Goal: Use online tool/utility: Utilize a website feature to perform a specific function

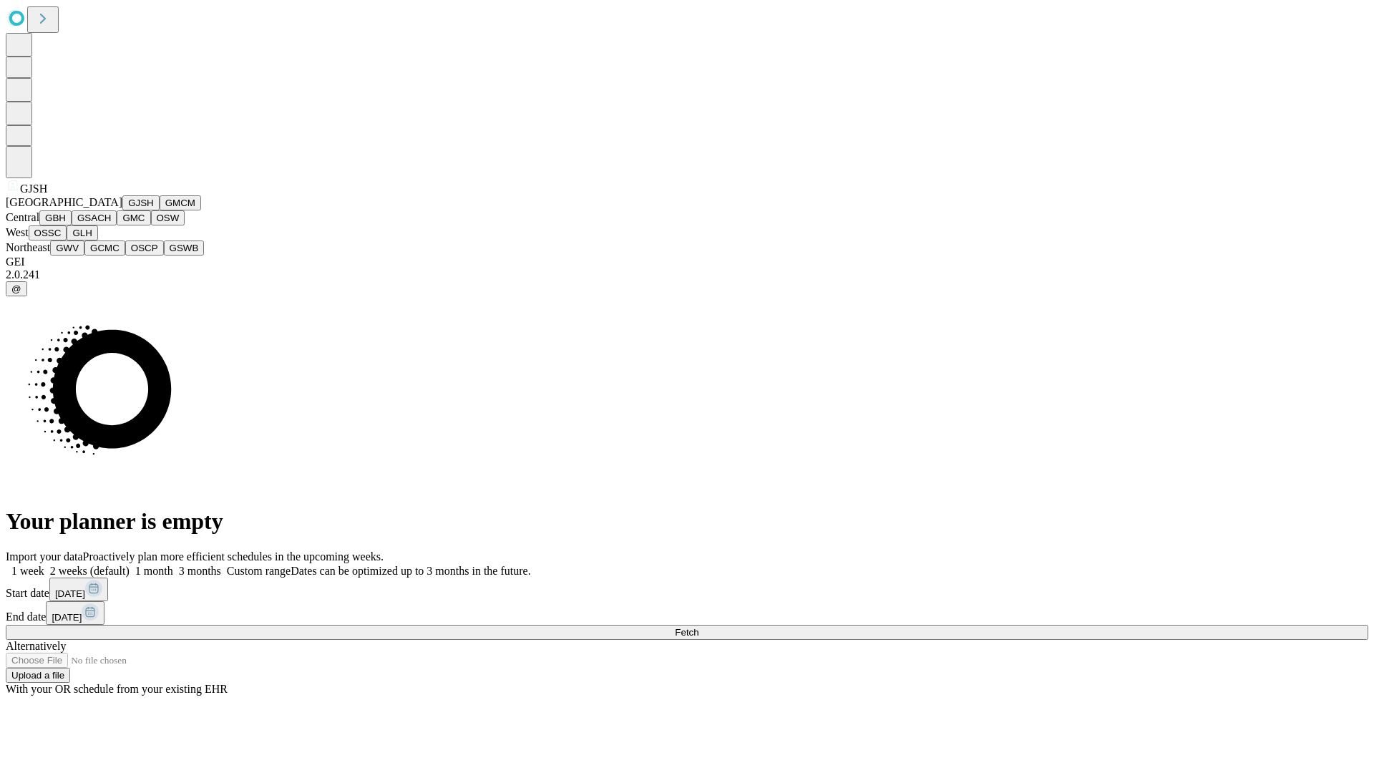
click at [122, 210] on button "GJSH" at bounding box center [140, 202] width 37 height 15
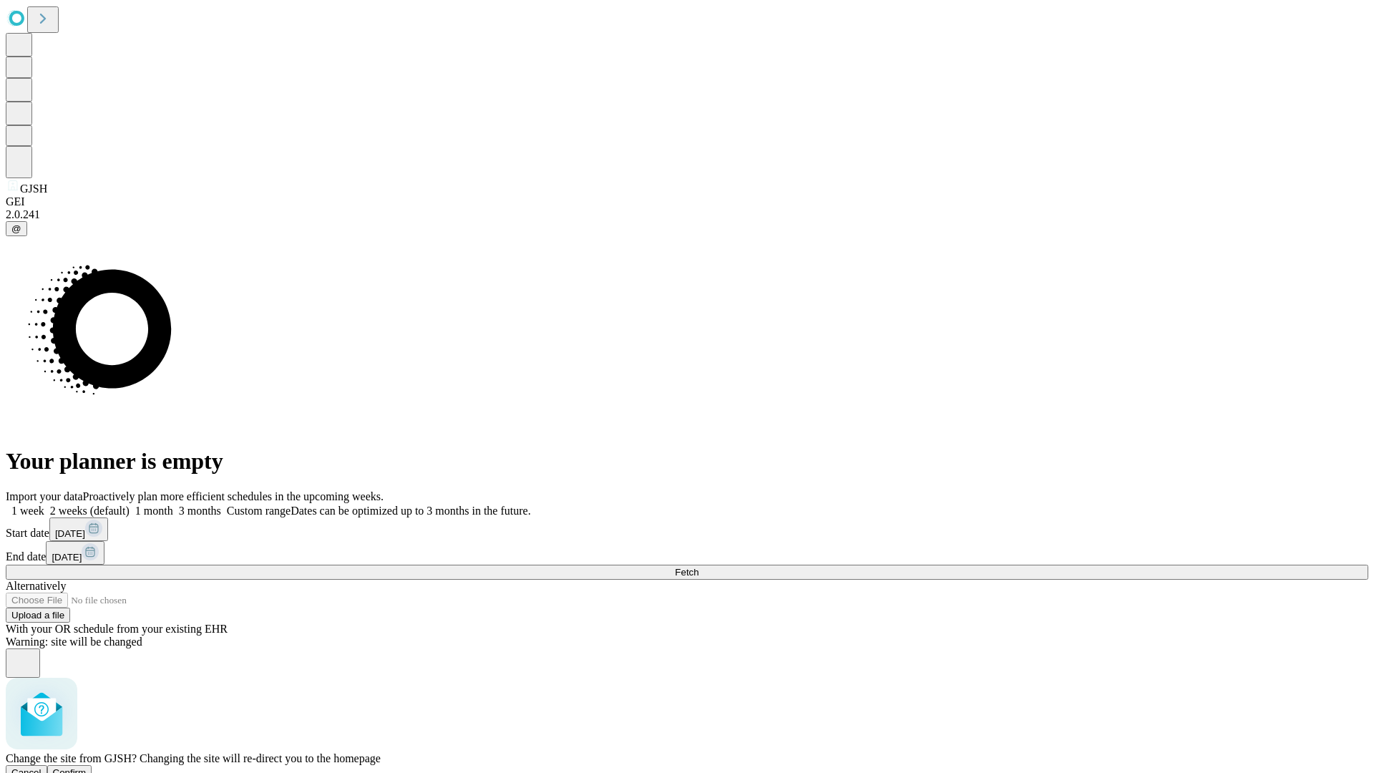
click at [87, 767] on span "Confirm" at bounding box center [70, 772] width 34 height 11
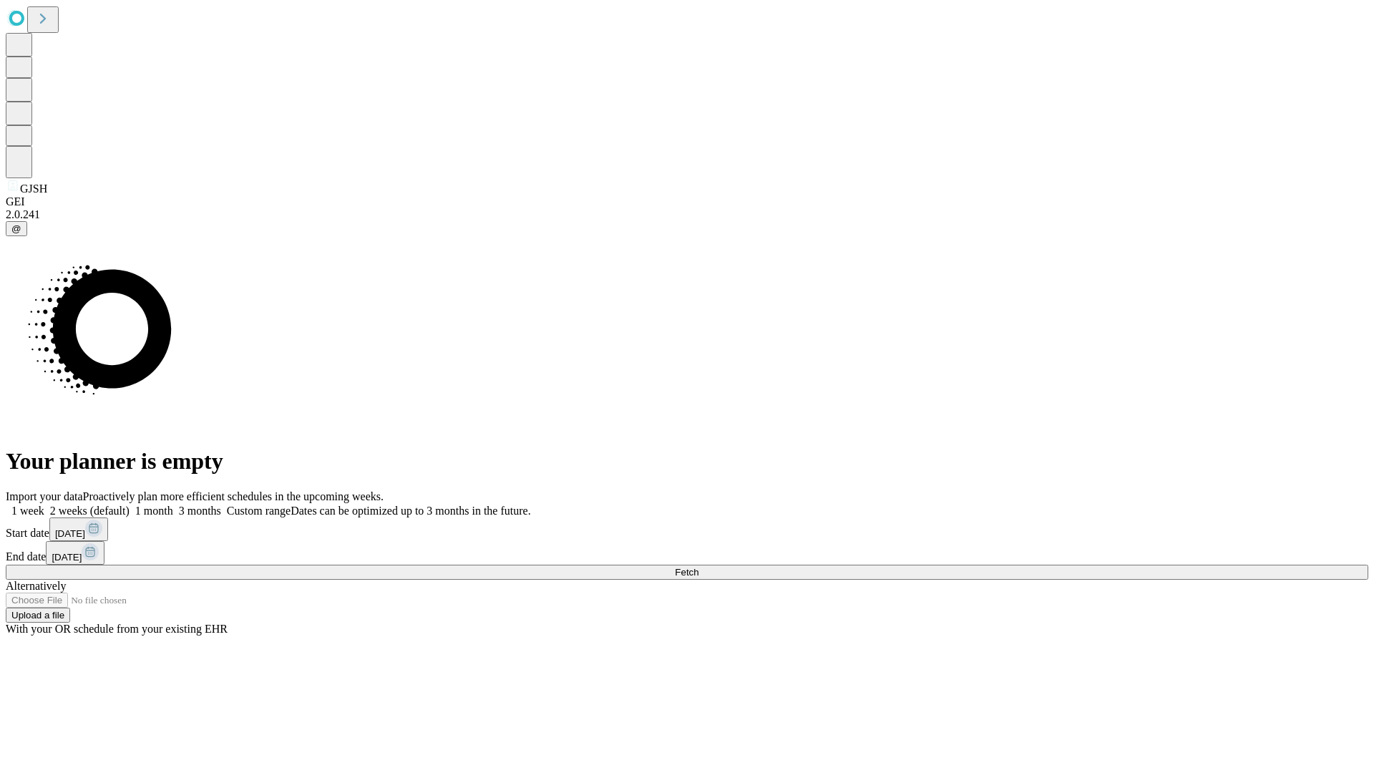
click at [130, 504] on label "2 weeks (default)" at bounding box center [86, 510] width 85 height 12
click at [698, 567] on span "Fetch" at bounding box center [687, 572] width 24 height 11
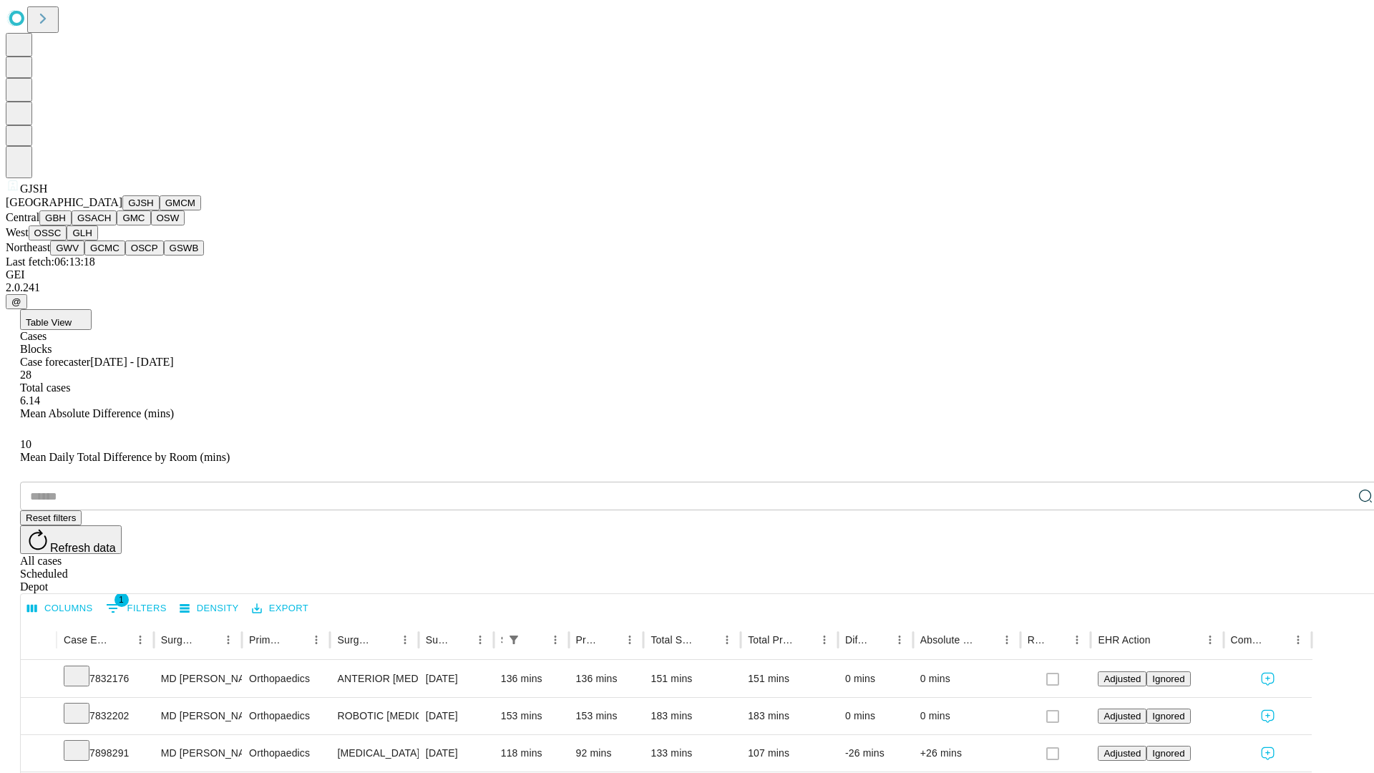
click at [160, 210] on button "GMCM" at bounding box center [181, 202] width 42 height 15
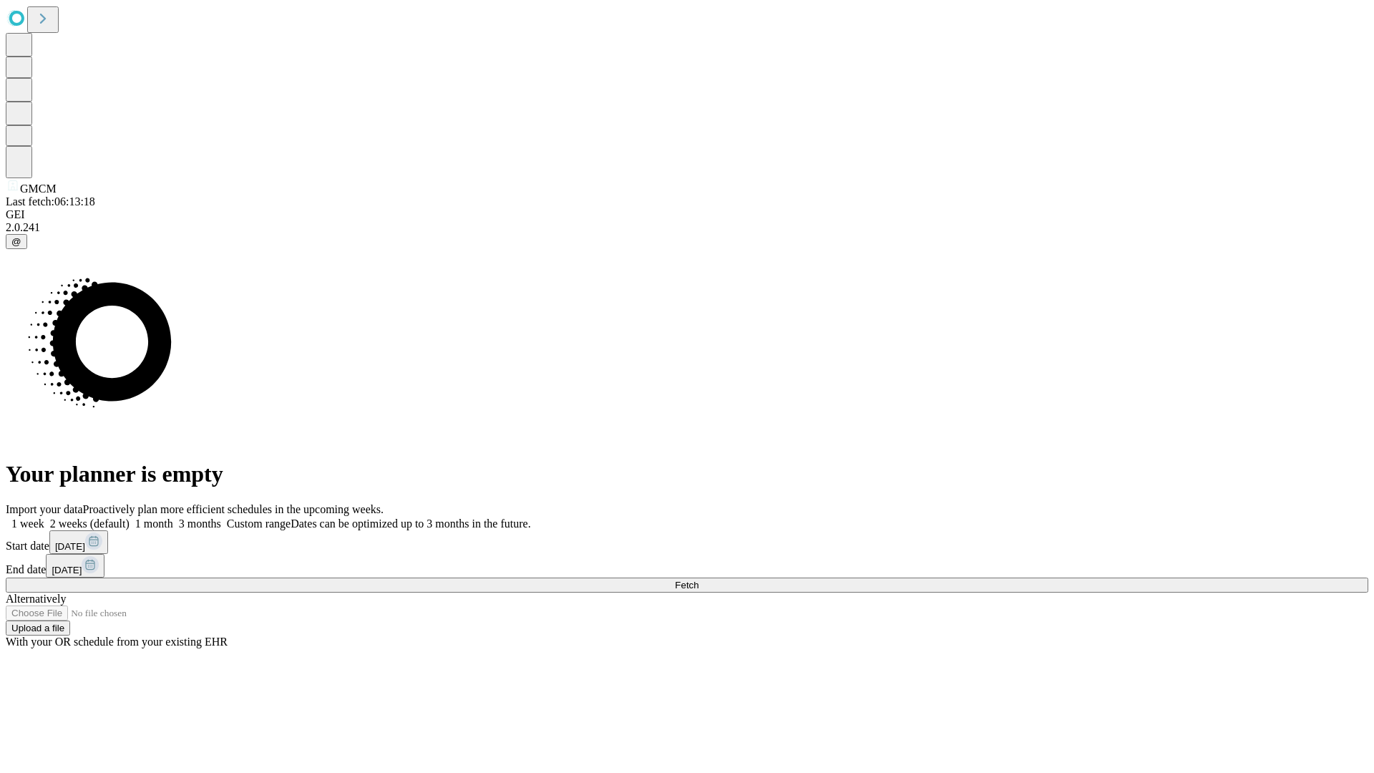
click at [130, 517] on label "2 weeks (default)" at bounding box center [86, 523] width 85 height 12
click at [698, 580] on span "Fetch" at bounding box center [687, 585] width 24 height 11
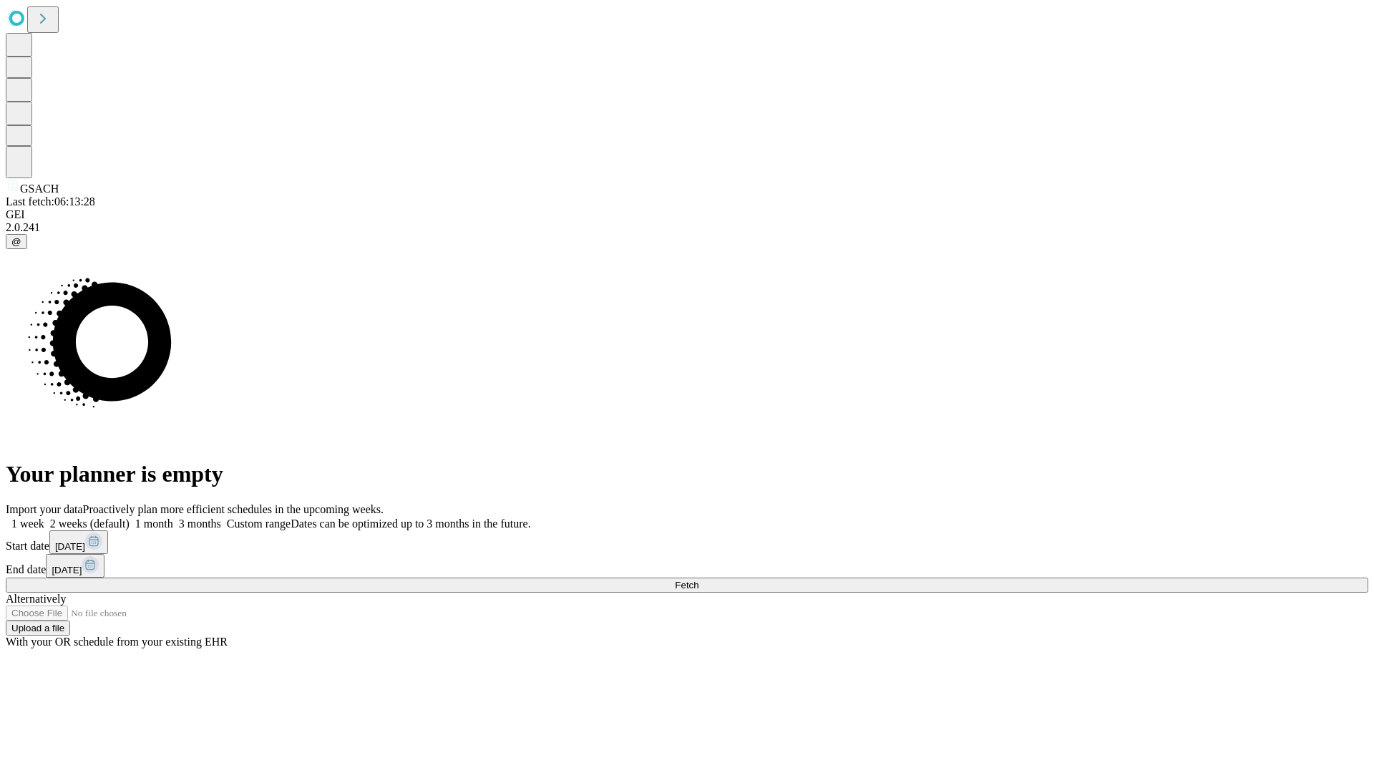
click at [130, 517] on label "2 weeks (default)" at bounding box center [86, 523] width 85 height 12
click at [698, 580] on span "Fetch" at bounding box center [687, 585] width 24 height 11
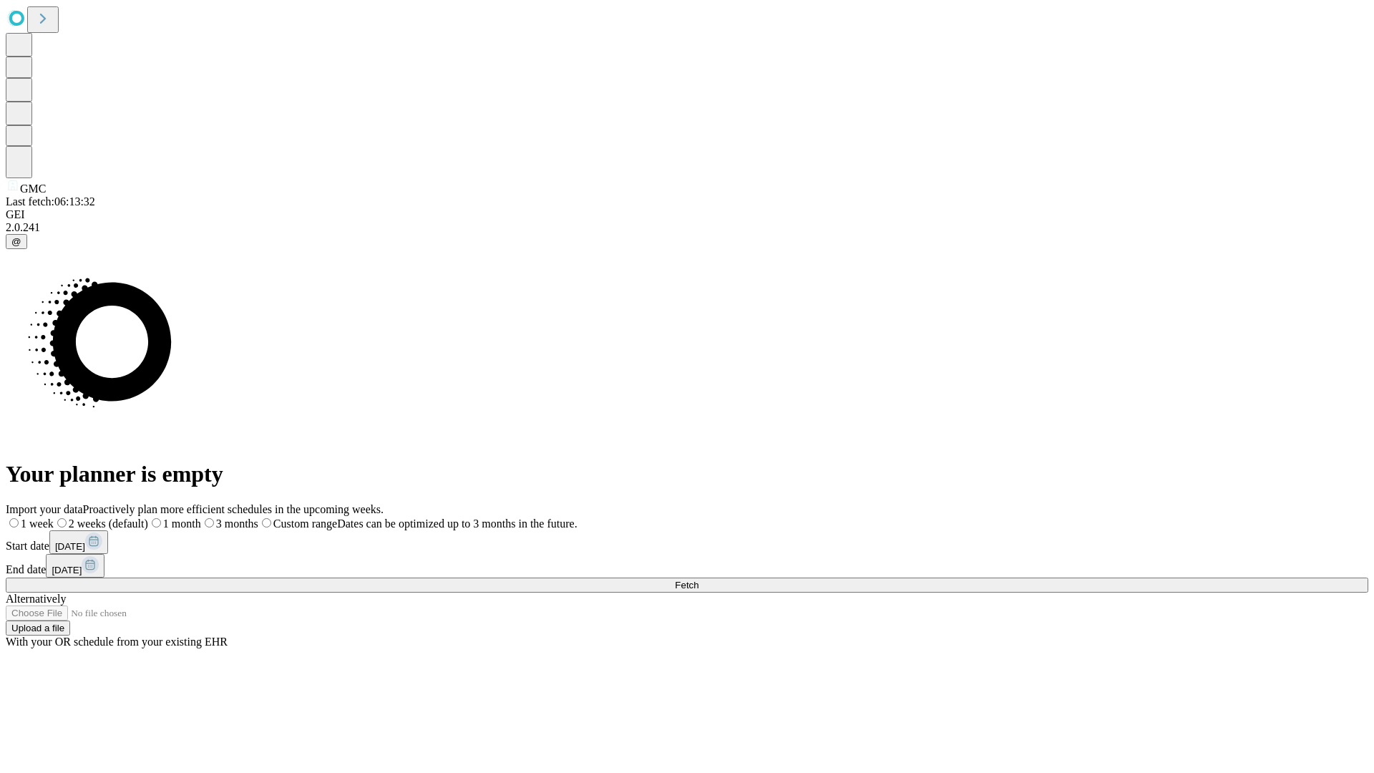
click at [148, 517] on label "2 weeks (default)" at bounding box center [101, 523] width 94 height 12
click at [698, 580] on span "Fetch" at bounding box center [687, 585] width 24 height 11
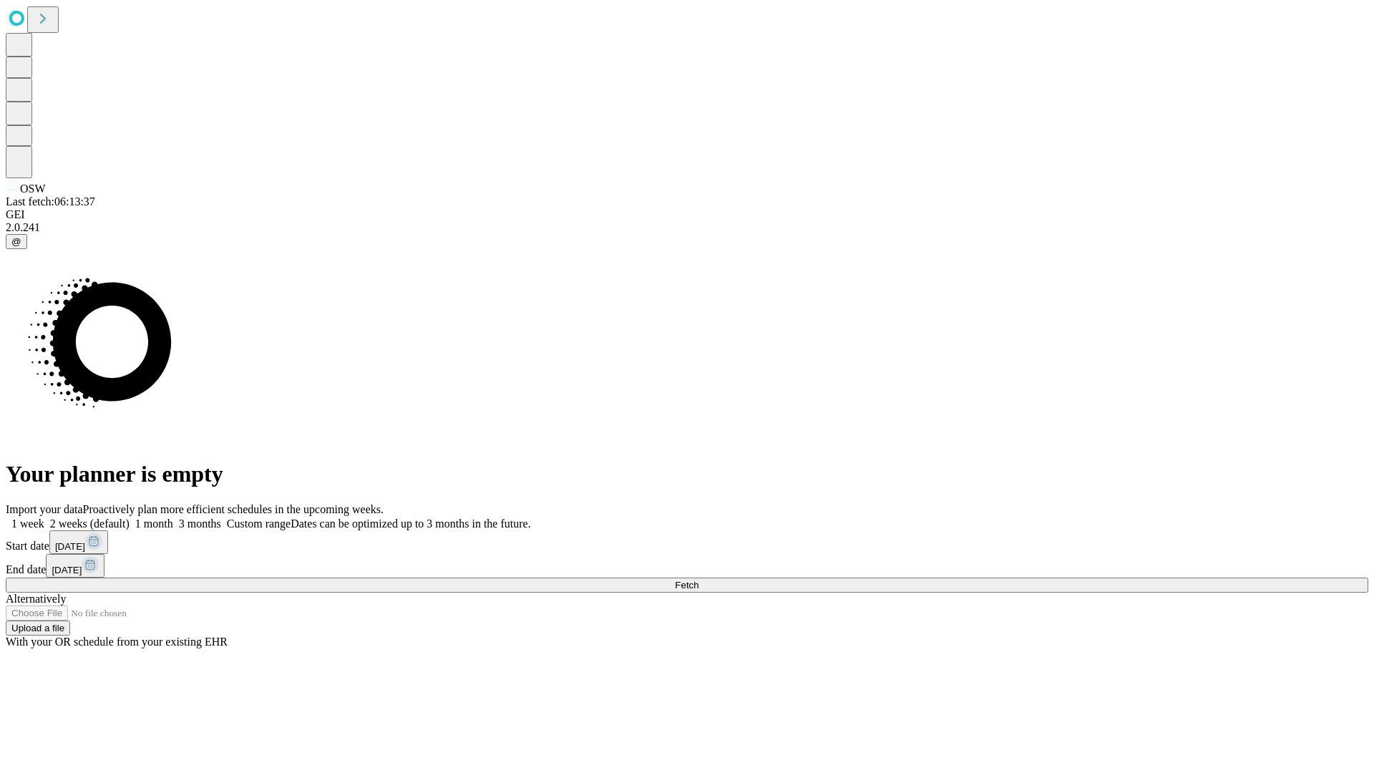
click at [698, 580] on span "Fetch" at bounding box center [687, 585] width 24 height 11
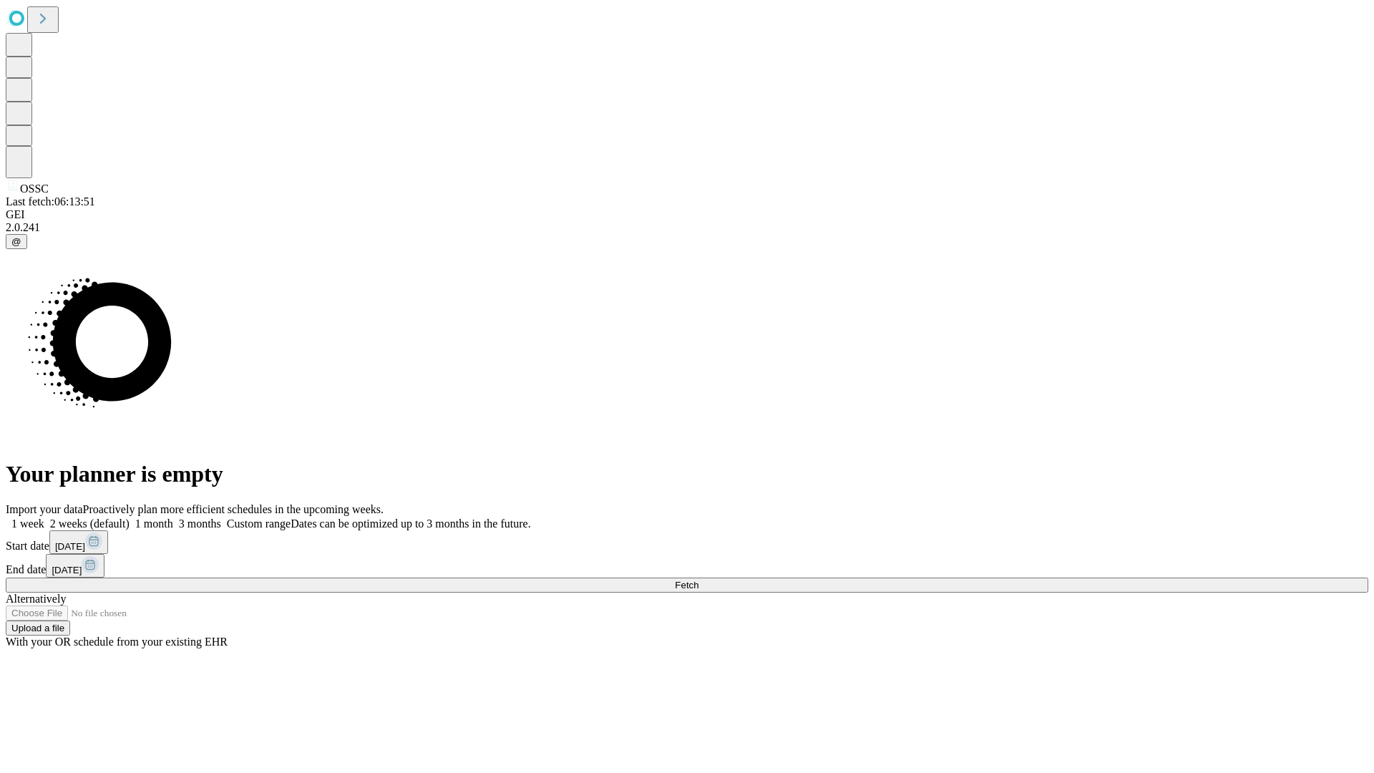
click at [130, 517] on label "2 weeks (default)" at bounding box center [86, 523] width 85 height 12
click at [698, 580] on span "Fetch" at bounding box center [687, 585] width 24 height 11
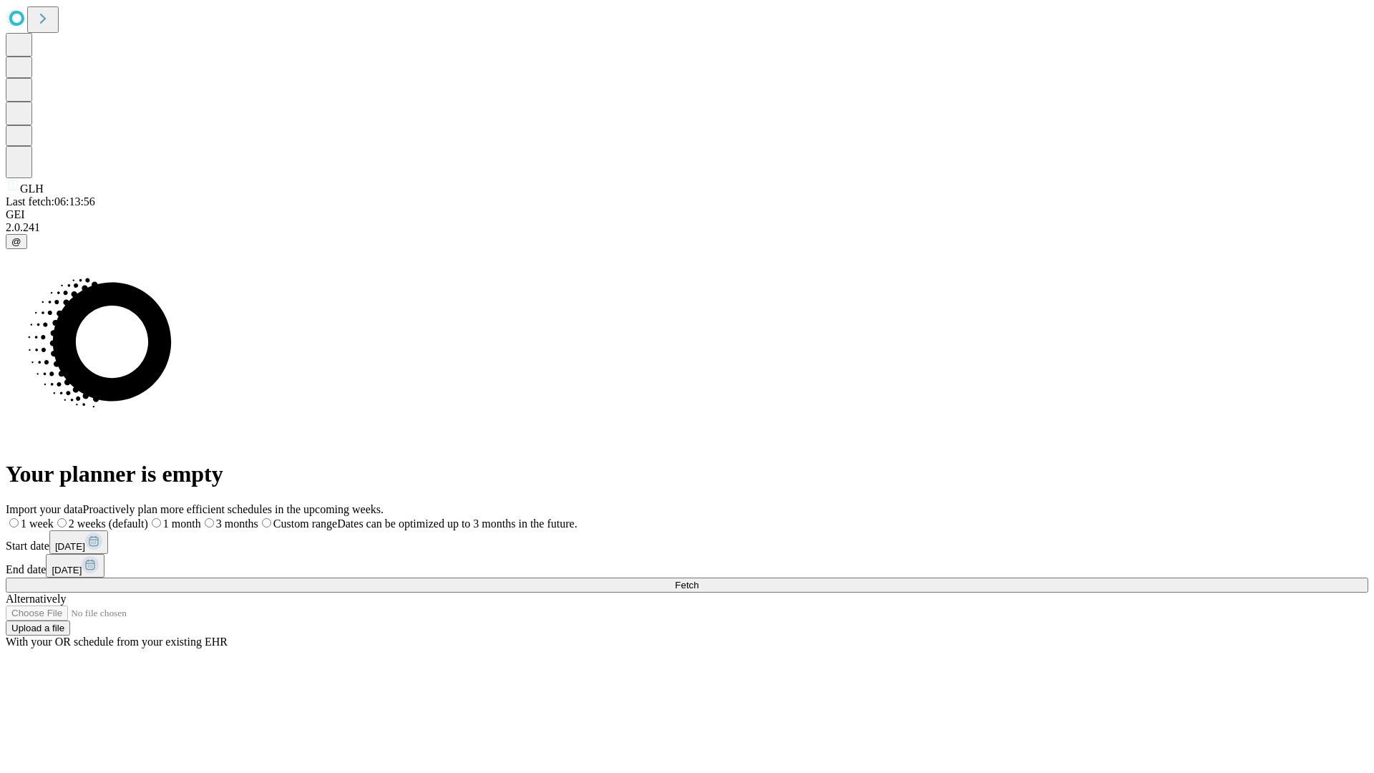
click at [148, 517] on label "2 weeks (default)" at bounding box center [101, 523] width 94 height 12
click at [698, 580] on span "Fetch" at bounding box center [687, 585] width 24 height 11
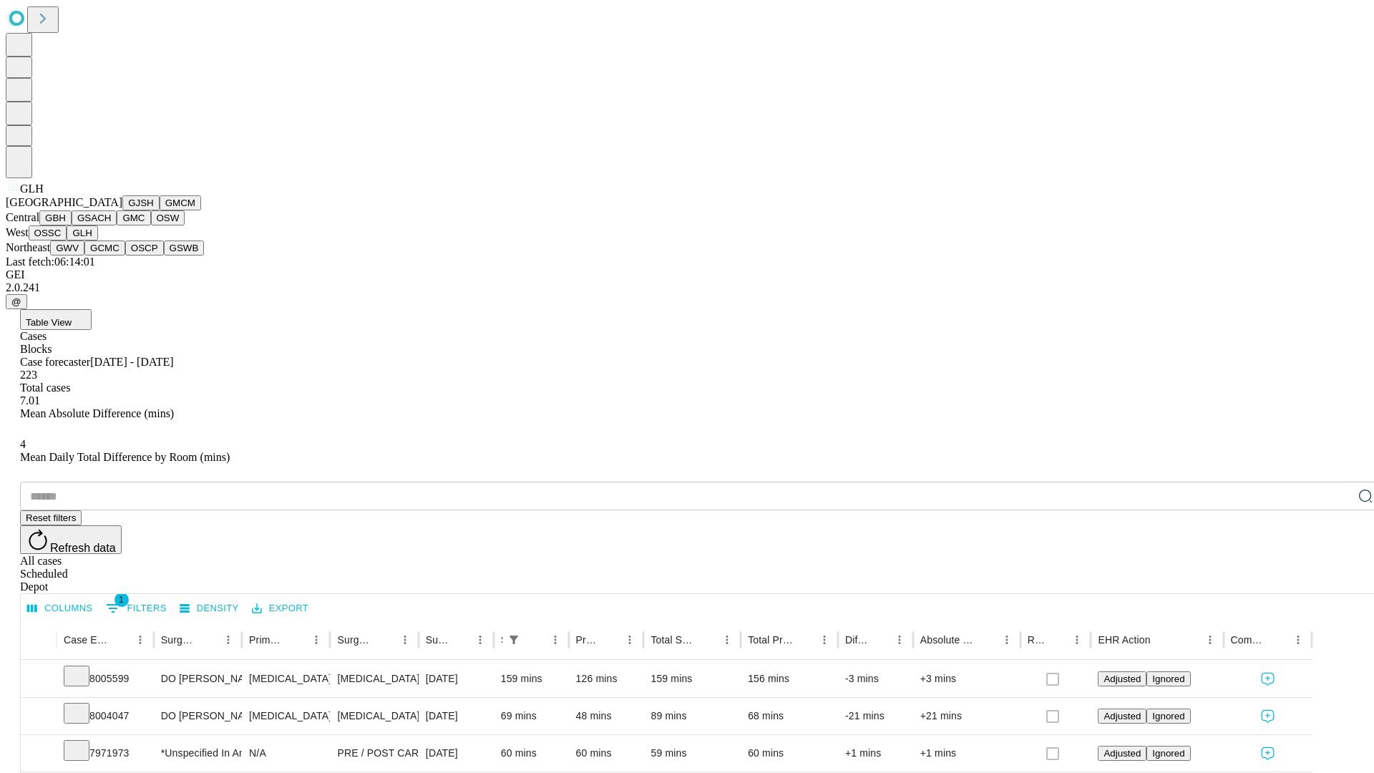
click at [84, 255] on button "GWV" at bounding box center [67, 247] width 34 height 15
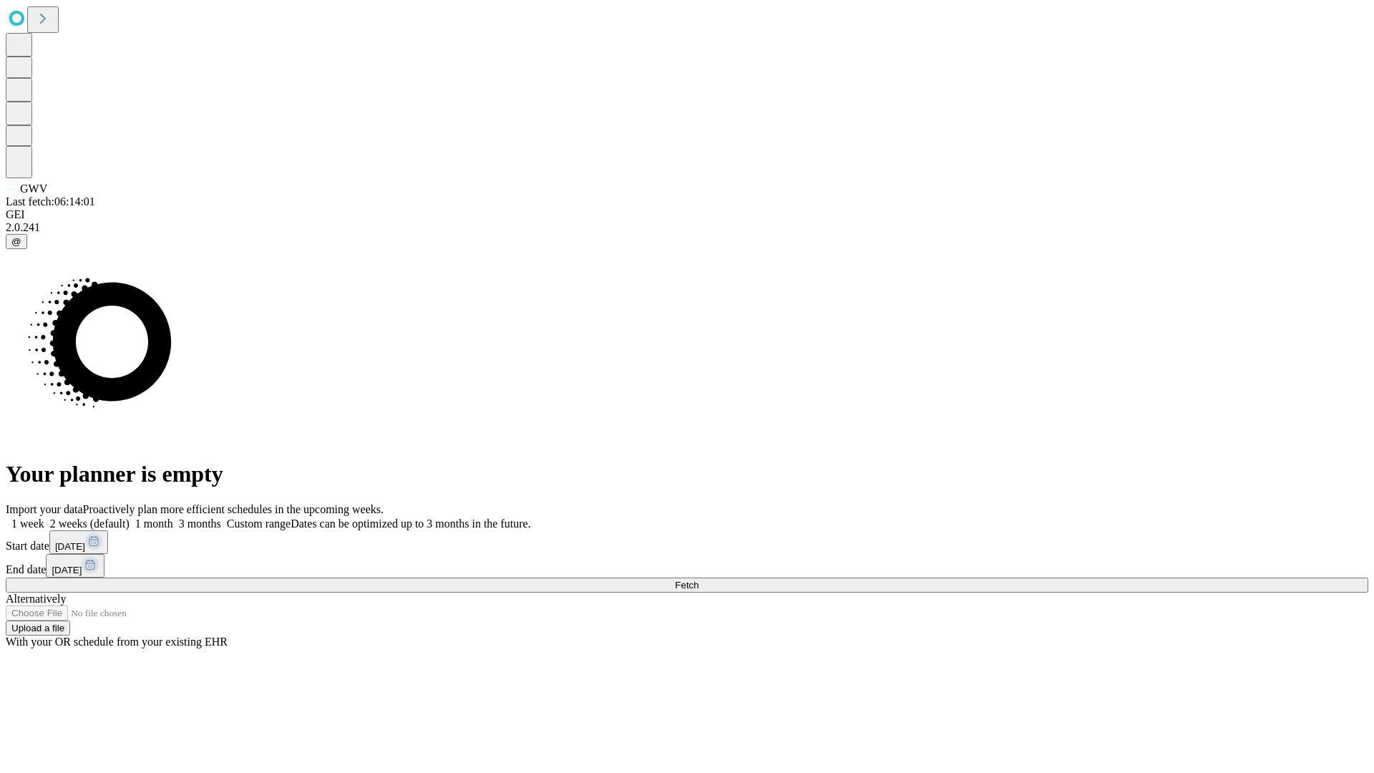
click at [130, 517] on label "2 weeks (default)" at bounding box center [86, 523] width 85 height 12
click at [698, 580] on span "Fetch" at bounding box center [687, 585] width 24 height 11
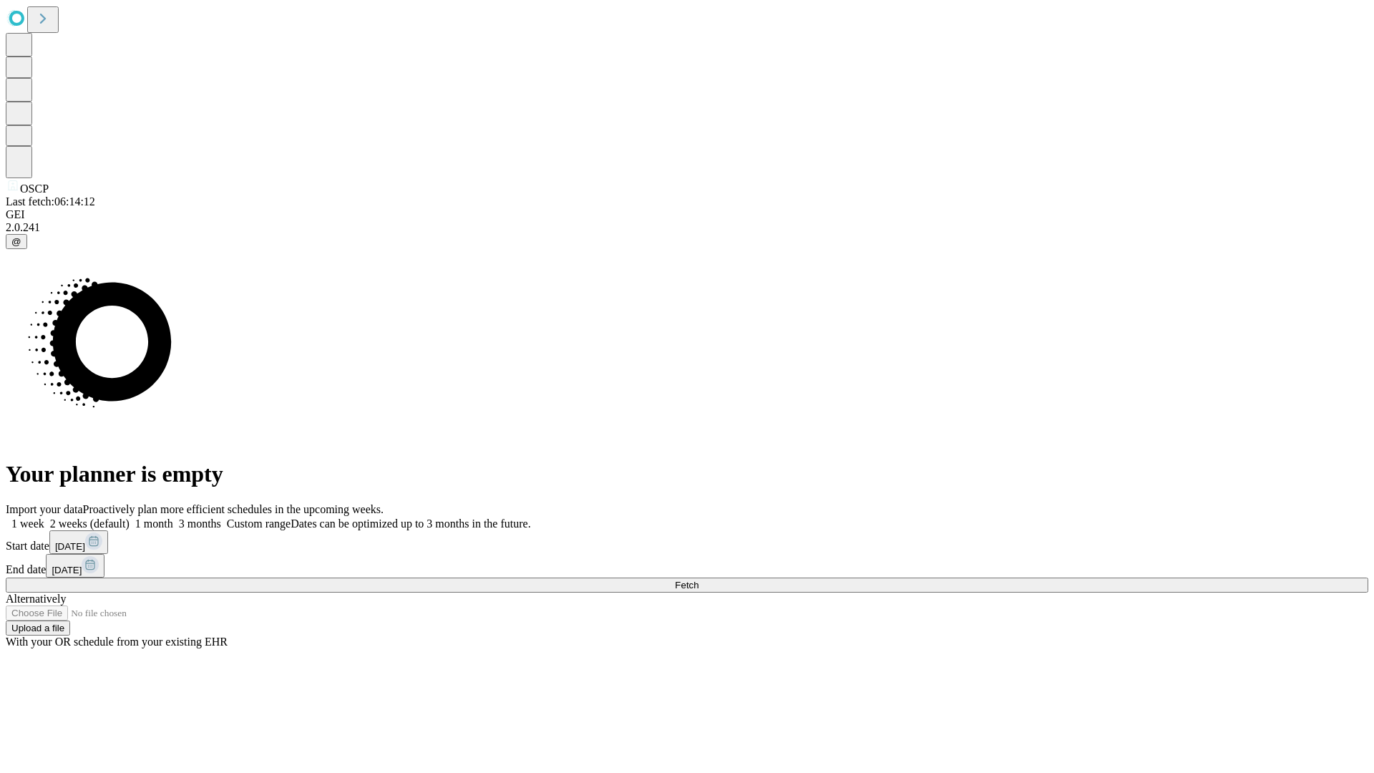
click at [698, 580] on span "Fetch" at bounding box center [687, 585] width 24 height 11
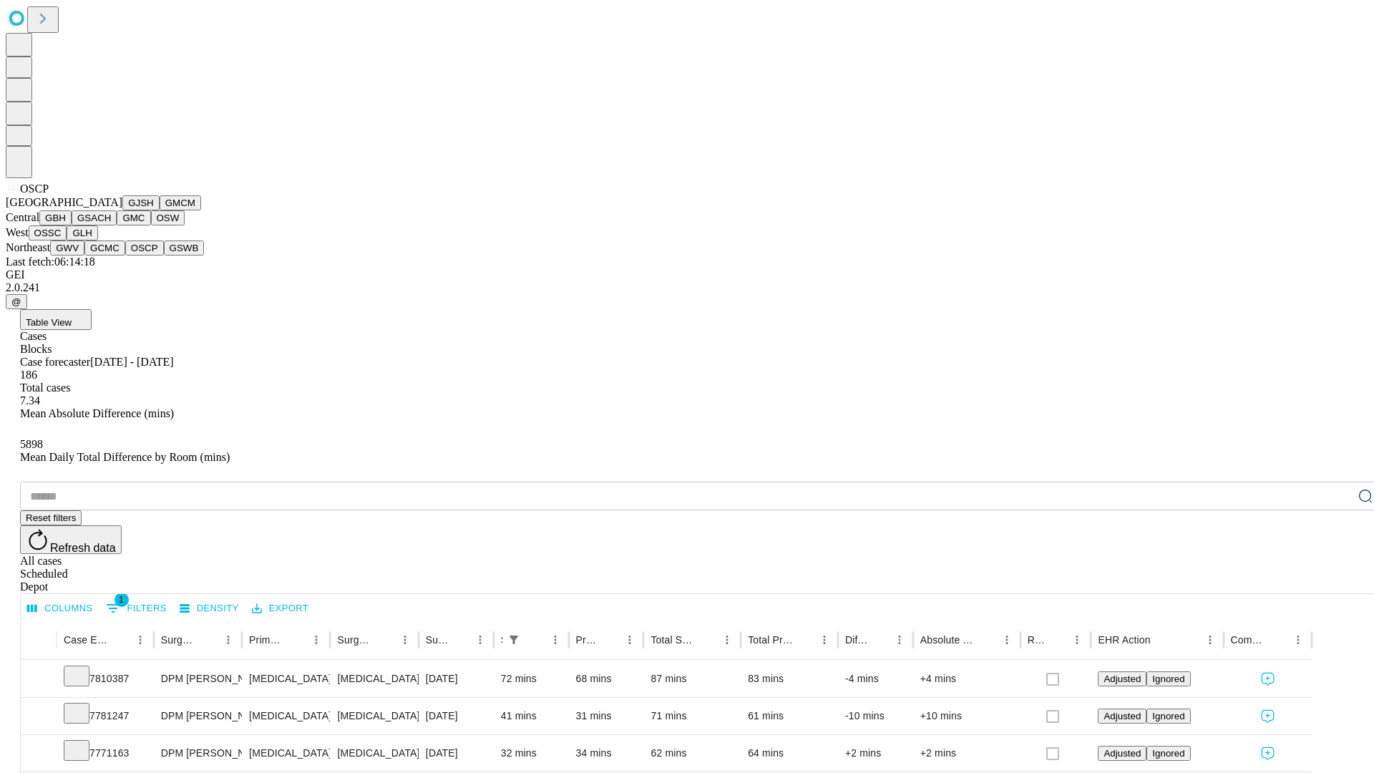
click at [164, 255] on button "GSWB" at bounding box center [184, 247] width 41 height 15
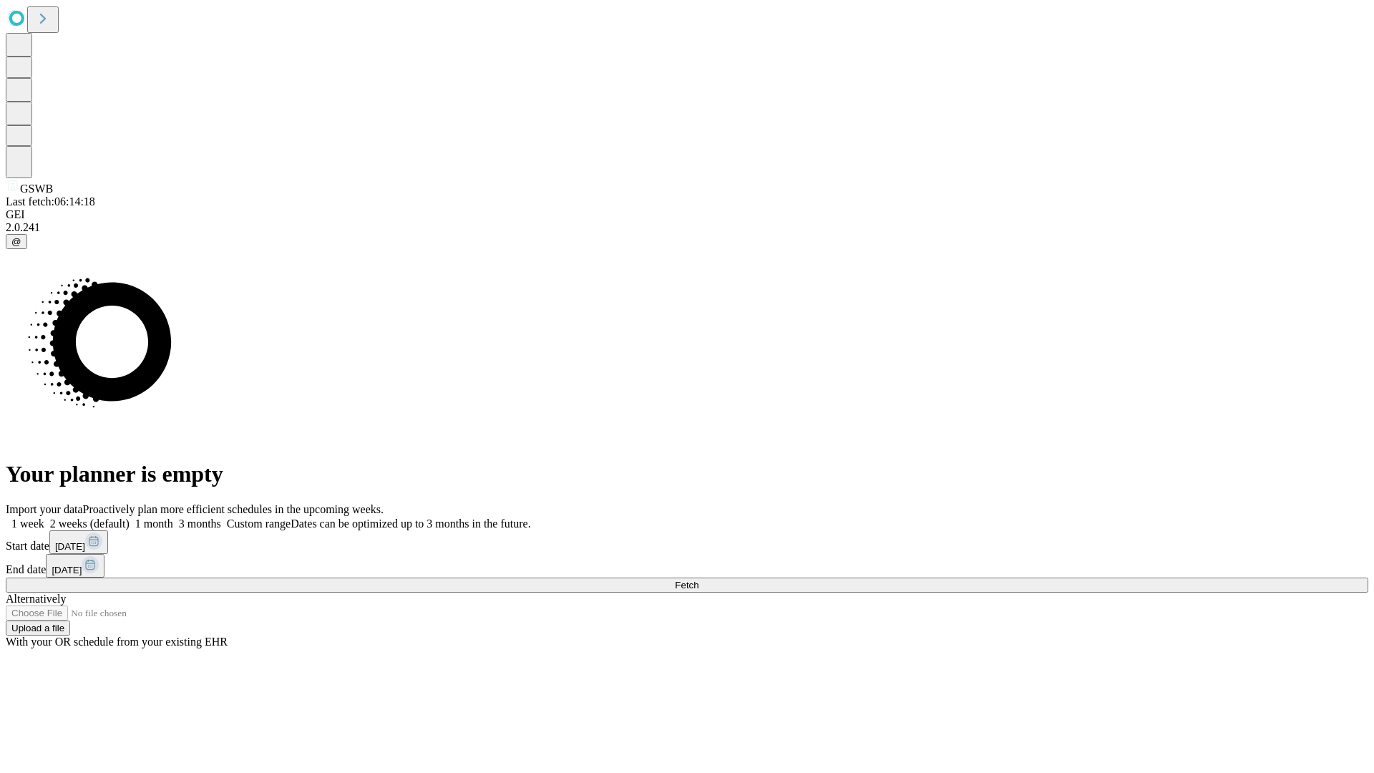
click at [130, 517] on label "2 weeks (default)" at bounding box center [86, 523] width 85 height 12
click at [698, 580] on span "Fetch" at bounding box center [687, 585] width 24 height 11
